Goal: Task Accomplishment & Management: Use online tool/utility

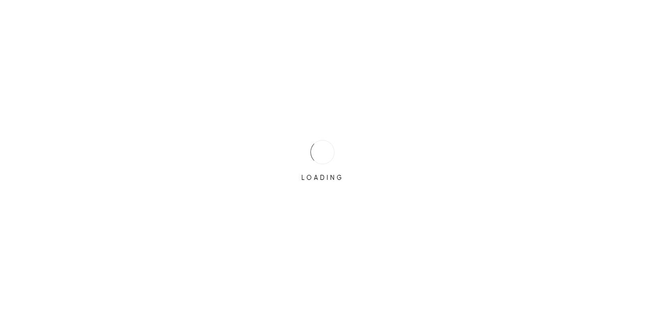
click at [311, 151] on div at bounding box center [322, 152] width 24 height 24
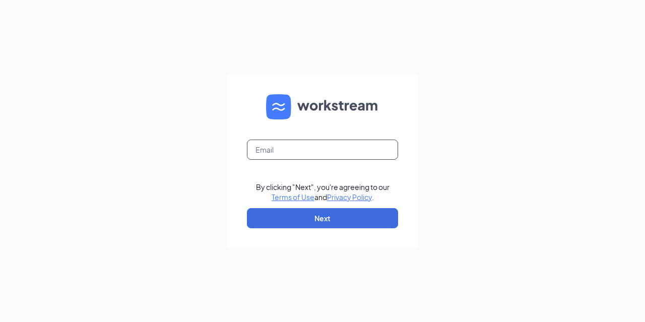
click at [364, 153] on input "text" at bounding box center [322, 150] width 151 height 20
type input "[PERSON_NAME][EMAIL_ADDRESS][DOMAIN_NAME]"
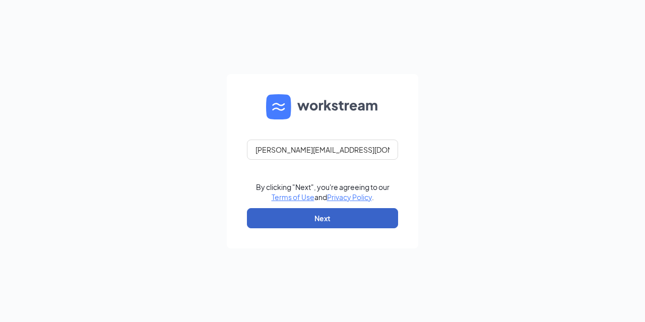
click at [370, 218] on button "Next" at bounding box center [322, 218] width 151 height 20
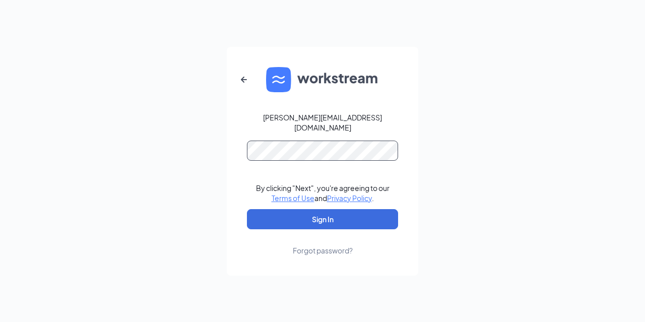
click at [247, 209] on button "Sign In" at bounding box center [322, 219] width 151 height 20
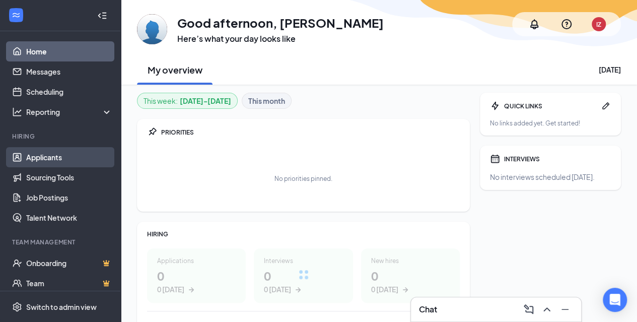
click at [45, 156] on link "Applicants" at bounding box center [69, 157] width 86 height 20
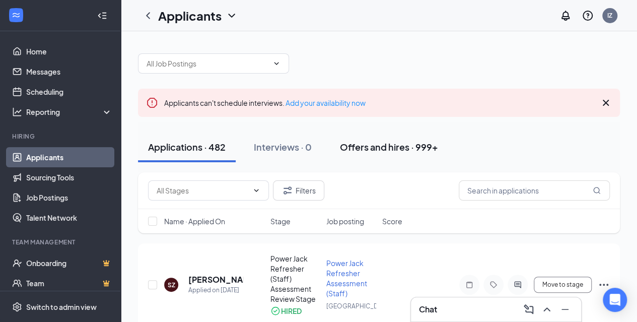
click at [377, 143] on div "Offers and hires · 999+" at bounding box center [389, 147] width 98 height 13
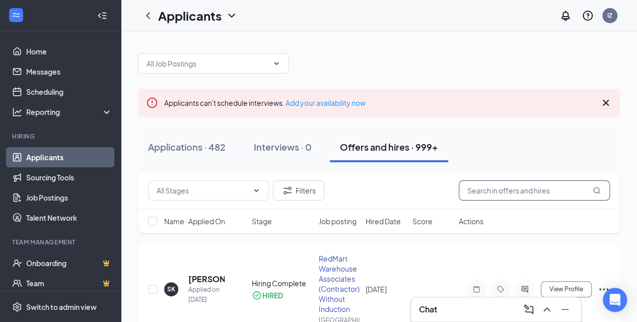
click at [496, 191] on input "text" at bounding box center [534, 190] width 151 height 20
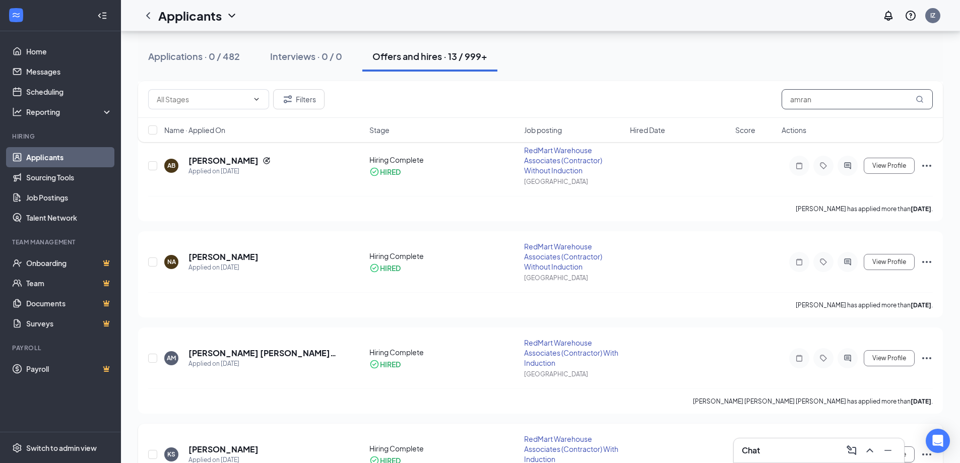
scroll to position [202, 0]
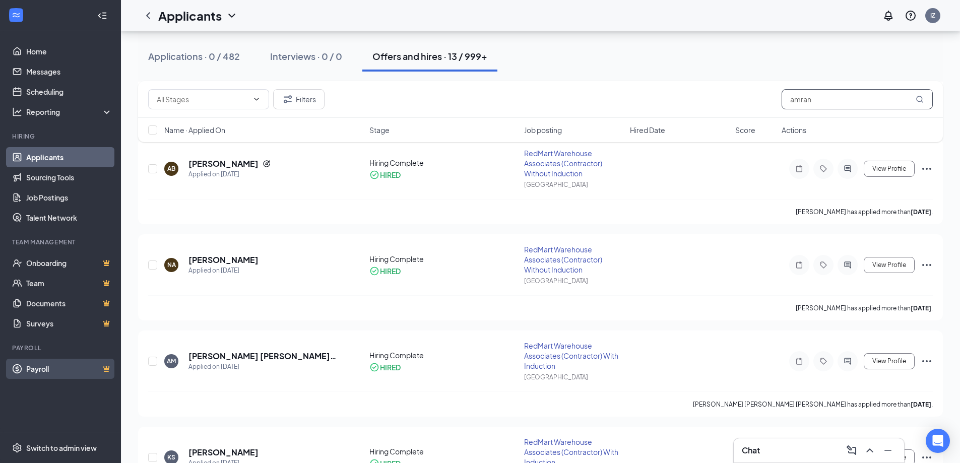
type input "amran"
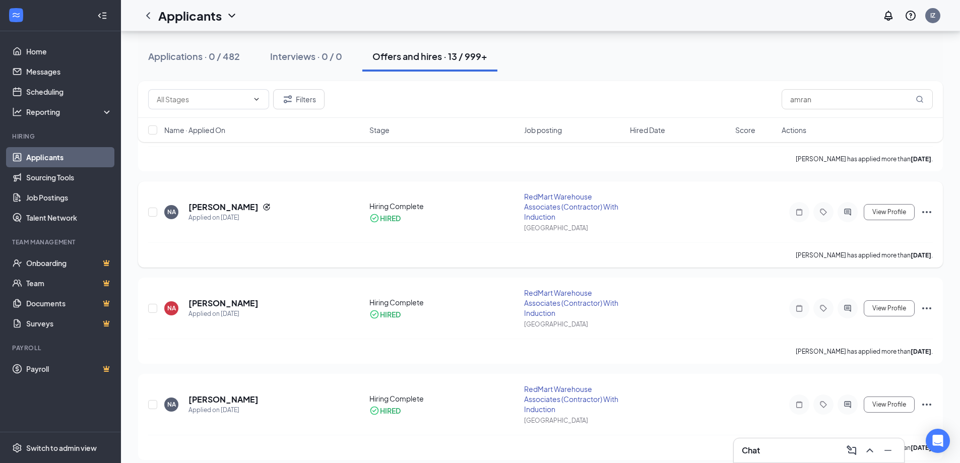
scroll to position [1033, 0]
